Goal: Task Accomplishment & Management: Manage account settings

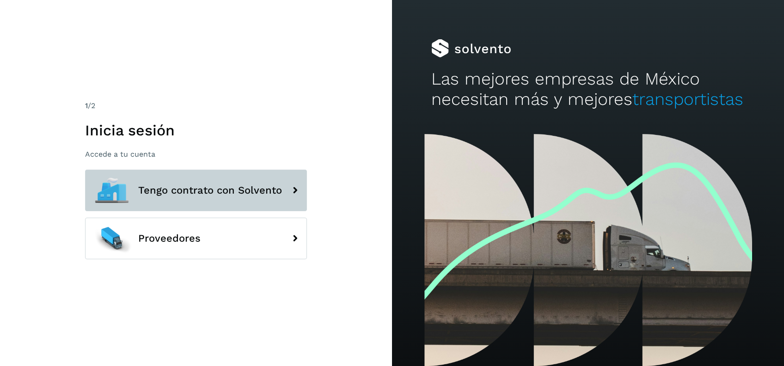
click at [242, 194] on span "Tengo contrato con Solvento" at bounding box center [210, 190] width 144 height 11
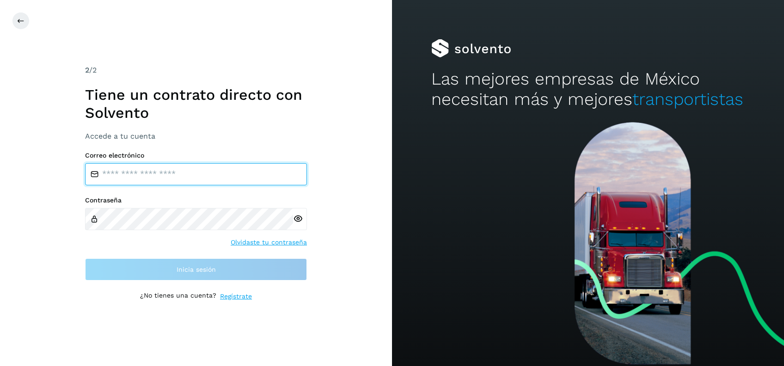
type input "**********"
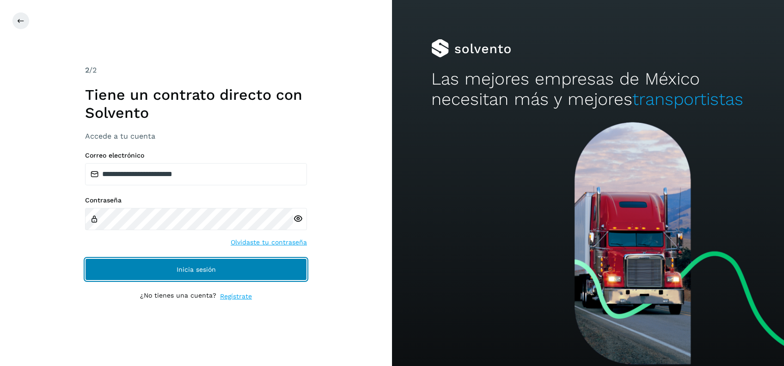
click at [159, 263] on button "Inicia sesión" at bounding box center [196, 269] width 222 height 22
click at [192, 274] on button "Inicia sesión" at bounding box center [196, 269] width 222 height 22
click at [226, 266] on button "Inicia sesión" at bounding box center [196, 269] width 222 height 22
click at [274, 261] on button "Inicia sesión" at bounding box center [196, 269] width 222 height 22
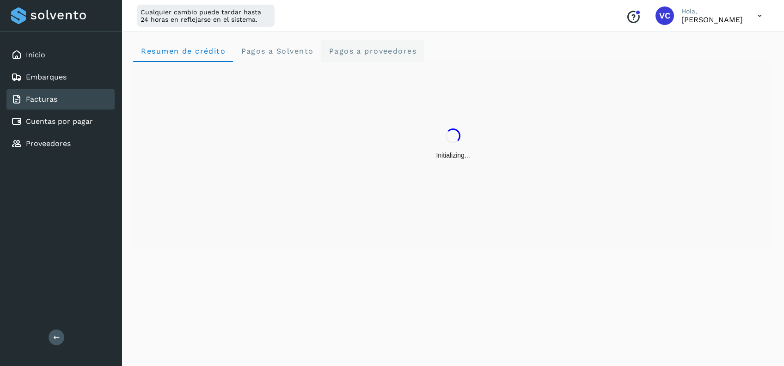
click at [367, 55] on proveedores "Pagos a proveedores" at bounding box center [372, 51] width 103 height 22
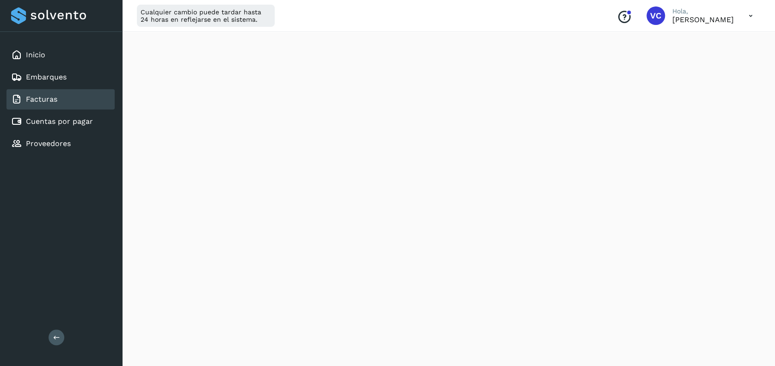
scroll to position [392, 0]
